Goal: Navigation & Orientation: Find specific page/section

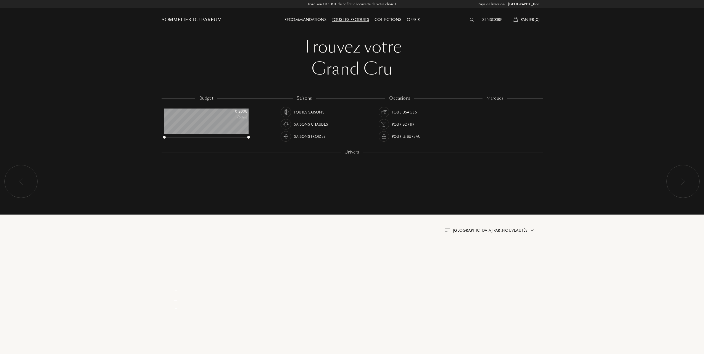
select select "FR"
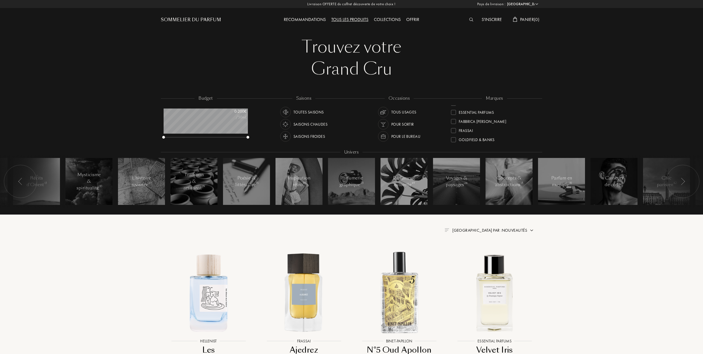
scroll to position [73, 0]
click at [456, 126] on div at bounding box center [453, 127] width 5 height 5
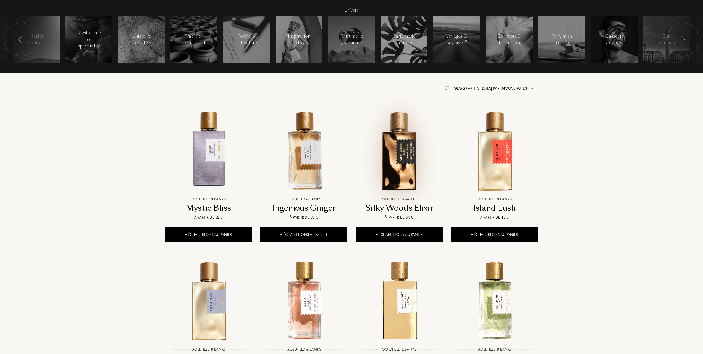
scroll to position [147, 0]
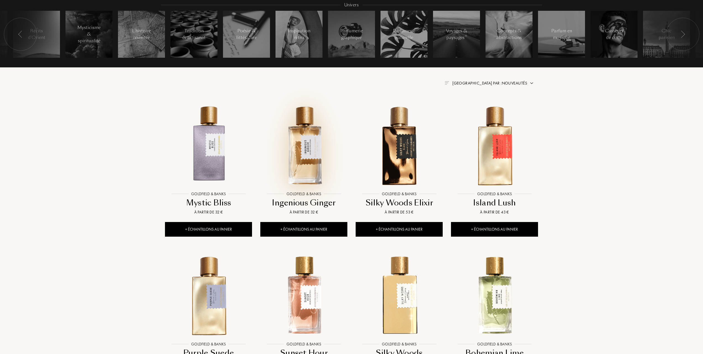
click at [310, 155] on img at bounding box center [304, 145] width 86 height 86
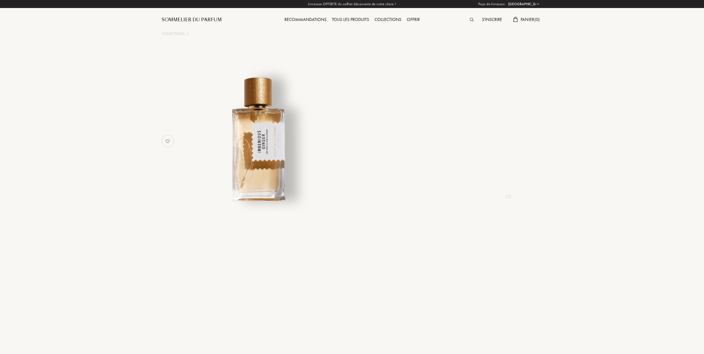
select select "FR"
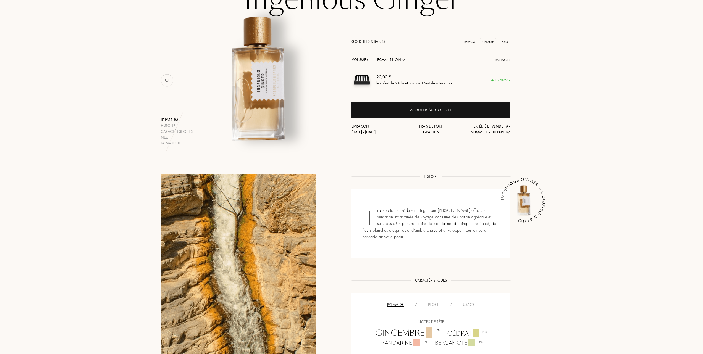
scroll to position [73, 0]
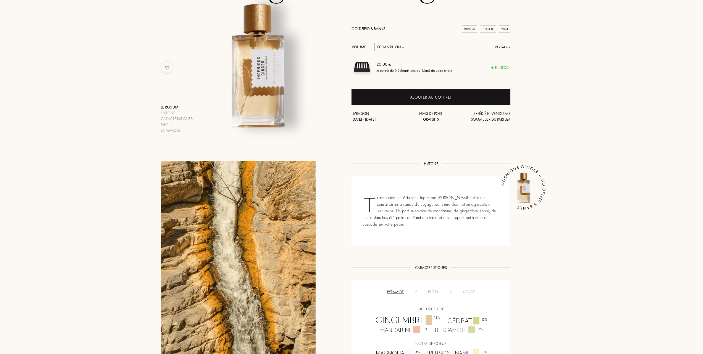
click at [438, 292] on div "Profil" at bounding box center [433, 292] width 22 height 6
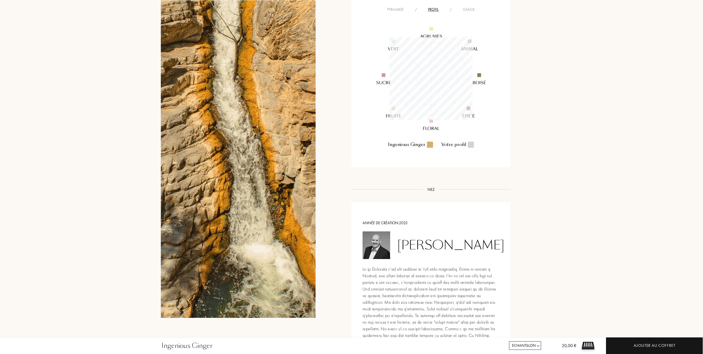
scroll to position [368, 0]
